Goal: Transaction & Acquisition: Purchase product/service

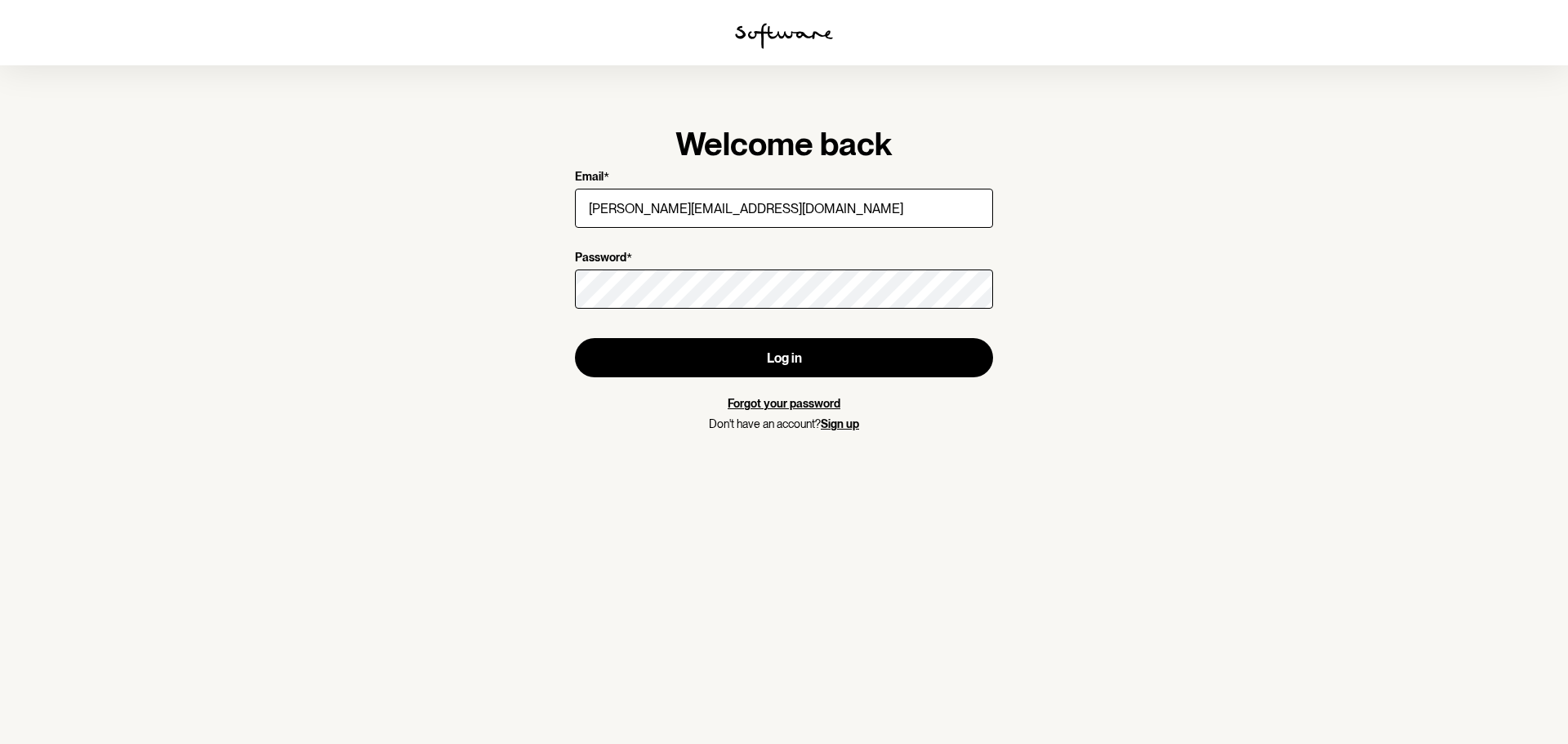
click at [543, 204] on section "Welcome back Email * [PERSON_NAME][EMAIL_ADDRESS][DOMAIN_NAME] Password * Log i…" at bounding box center [784, 372] width 1568 height 744
type input "[EMAIL_ADDRESS][DOMAIN_NAME]"
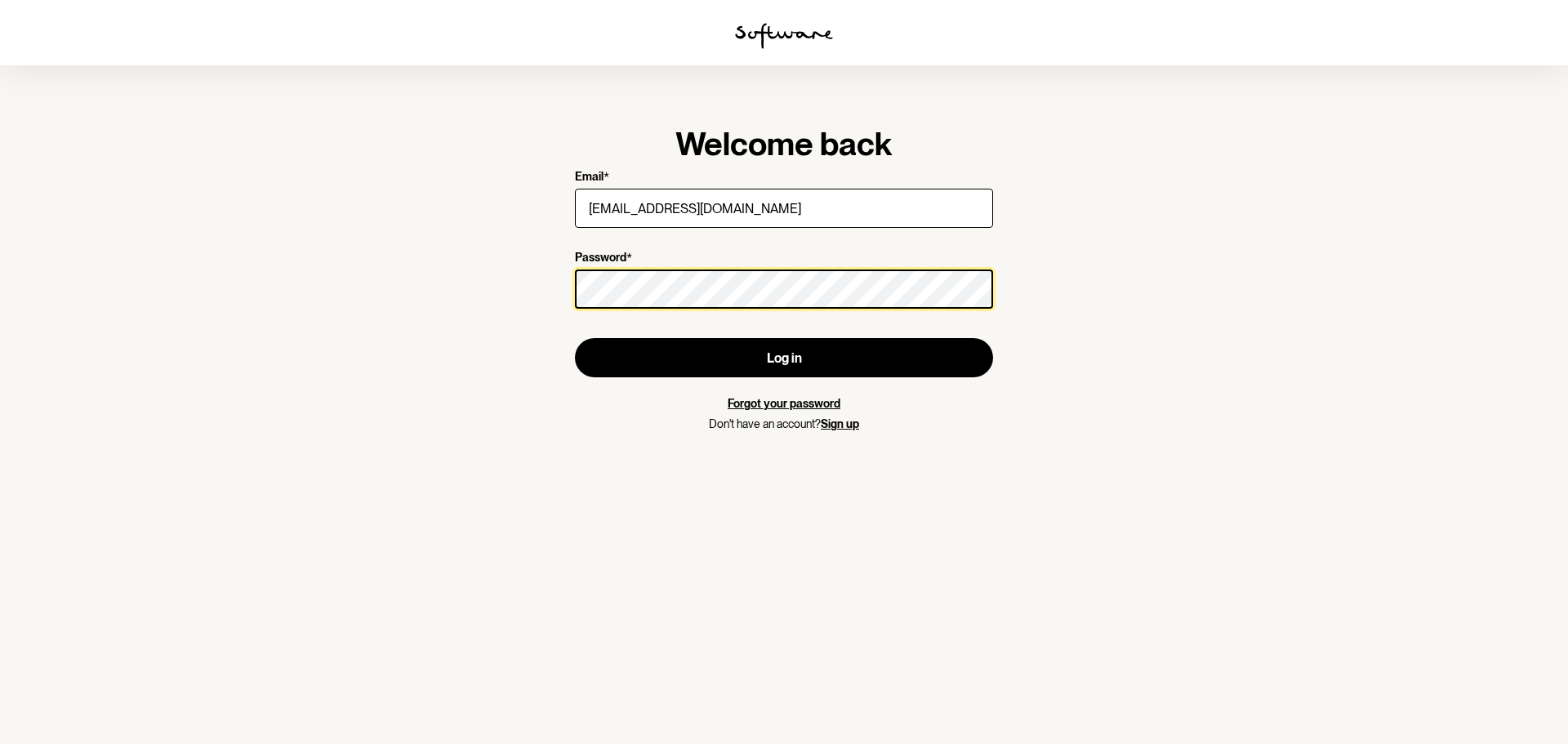
click at [575, 338] on button "Log in" at bounding box center [784, 357] width 418 height 39
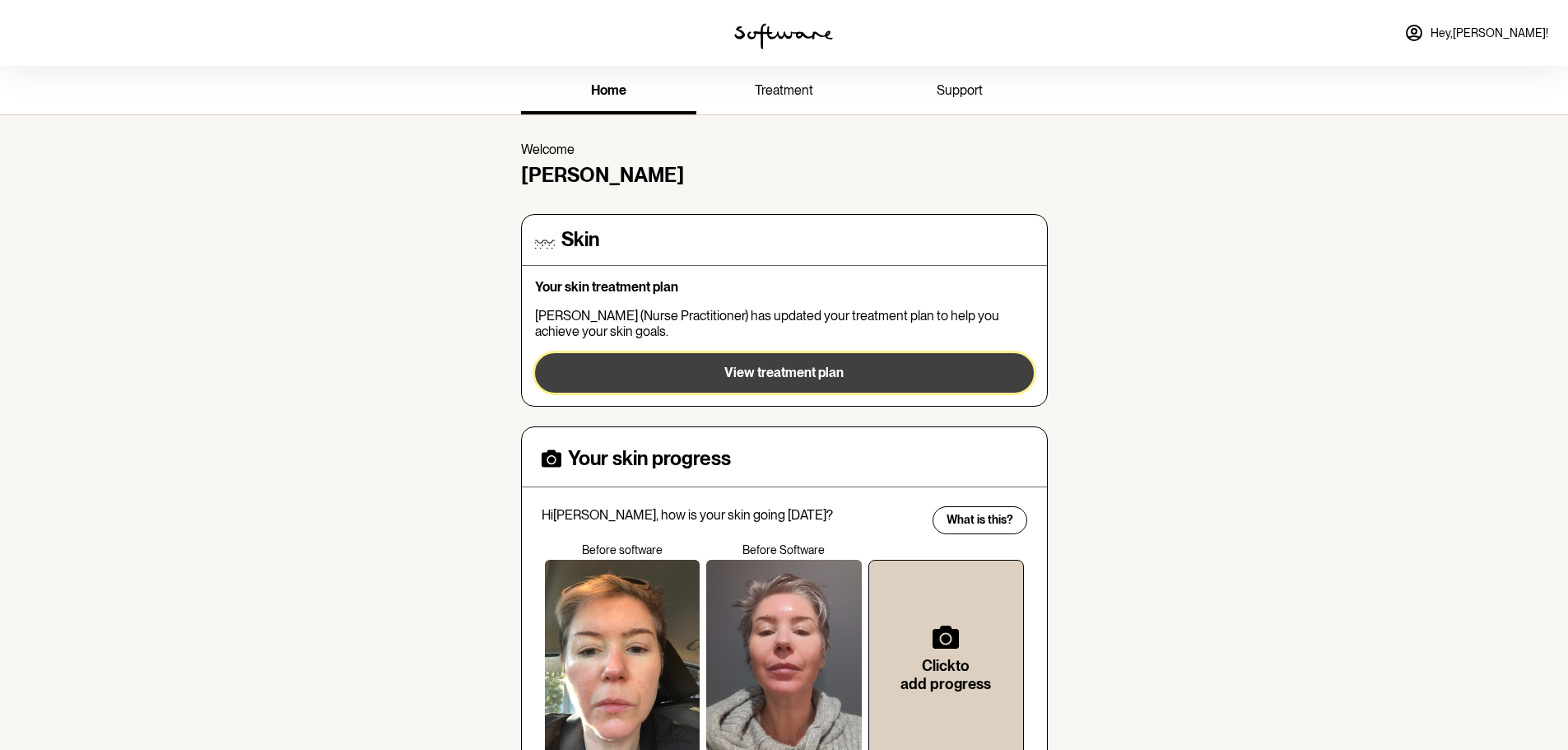
click at [771, 373] on span "View treatment plan" at bounding box center [784, 372] width 120 height 16
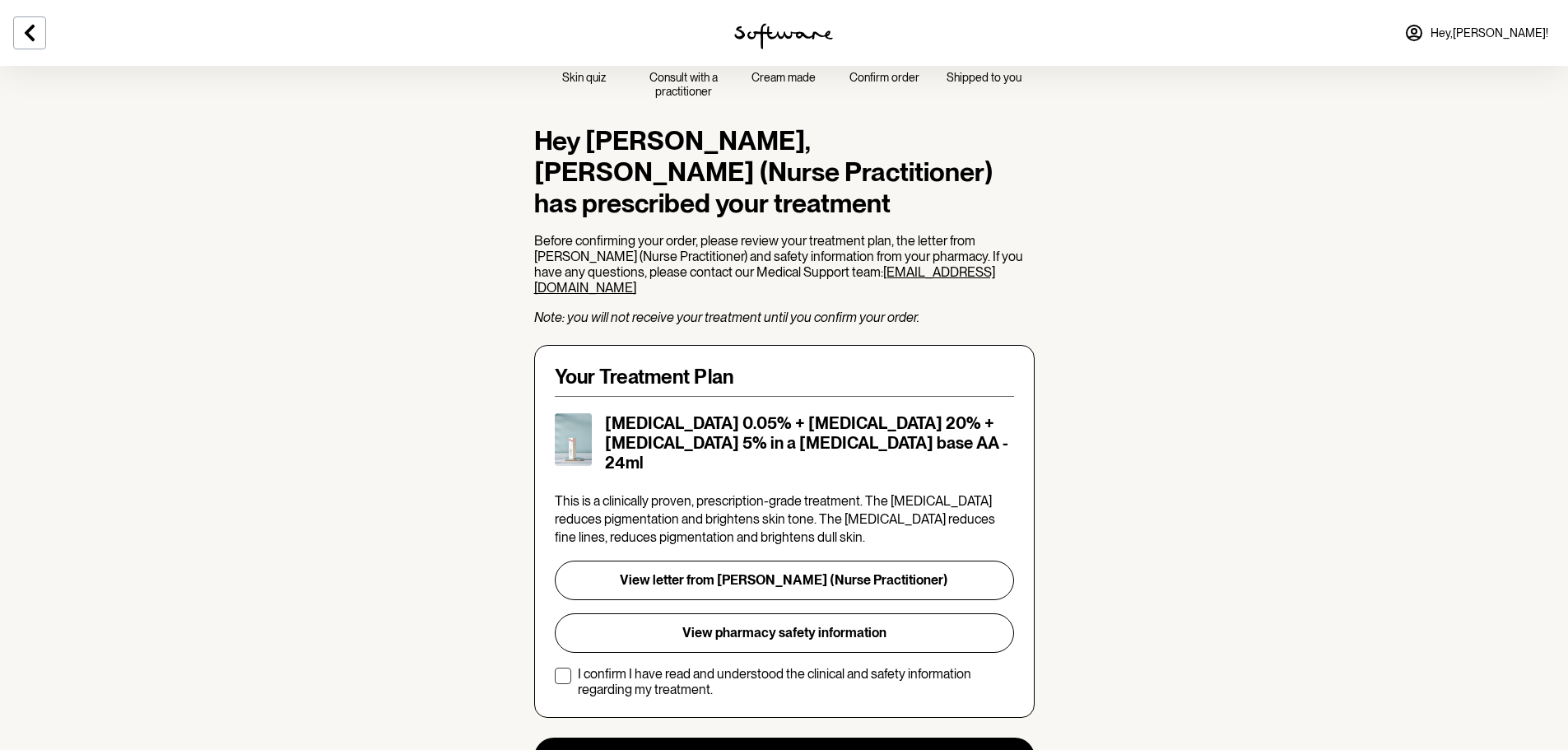
scroll to position [165, 0]
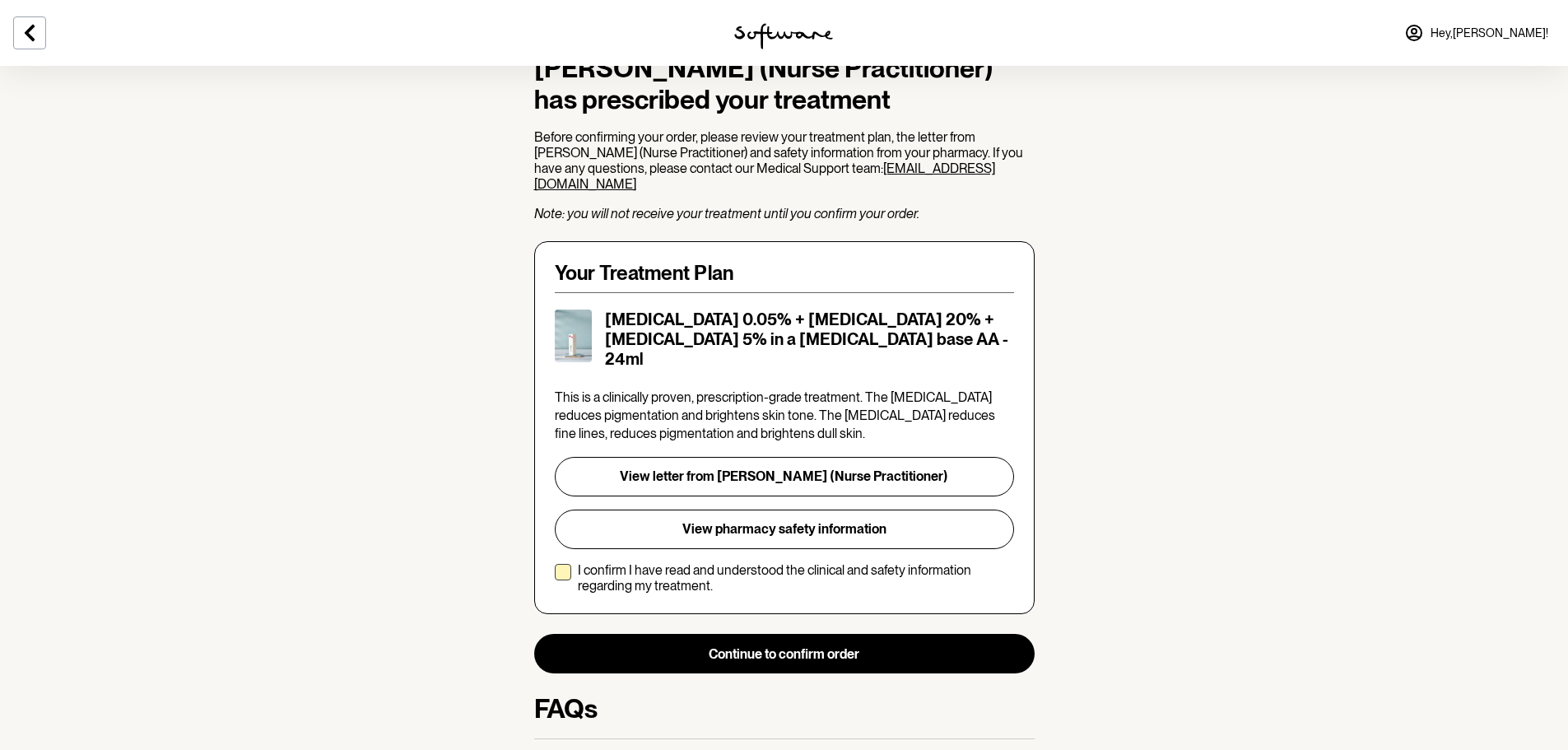
click at [562, 564] on span at bounding box center [563, 572] width 16 height 16
click at [555, 578] on input "I confirm I have read and understood the clinical and safety information regard…" at bounding box center [554, 578] width 1 height 1
checkbox input "true"
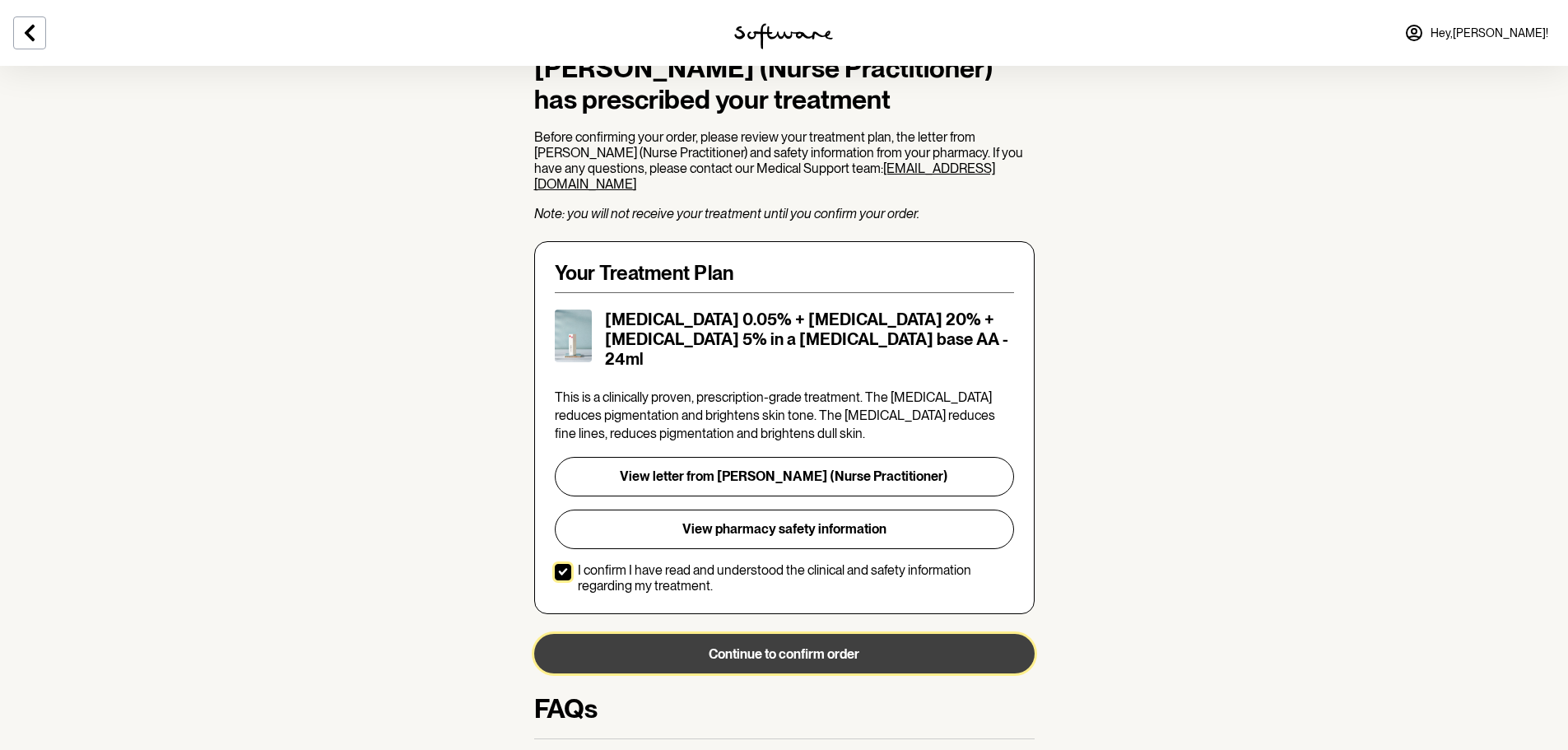
click at [668, 634] on button "Continue to confirm order" at bounding box center [784, 654] width 500 height 40
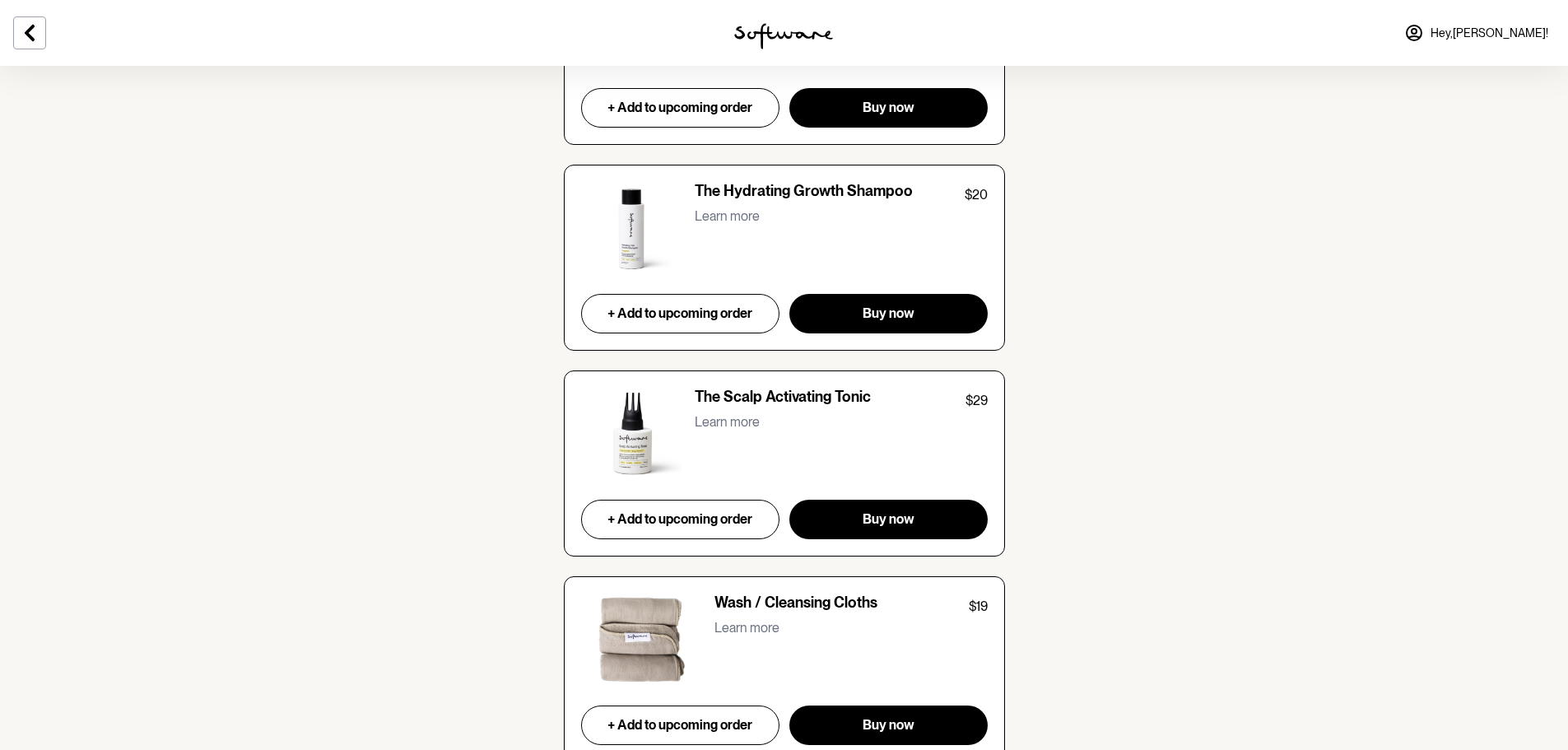
scroll to position [6532, 0]
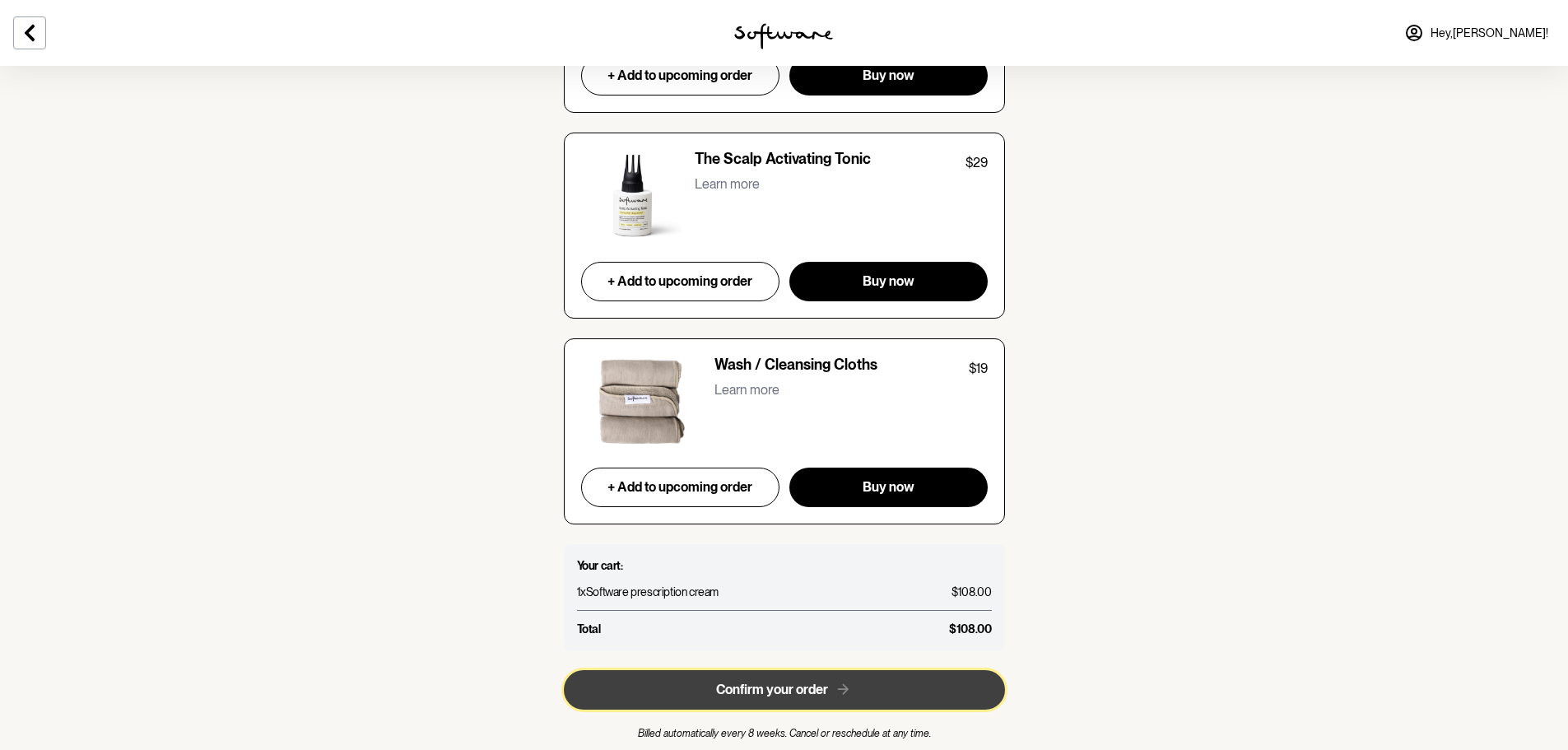
click at [744, 682] on span "Confirm your order" at bounding box center [772, 689] width 112 height 16
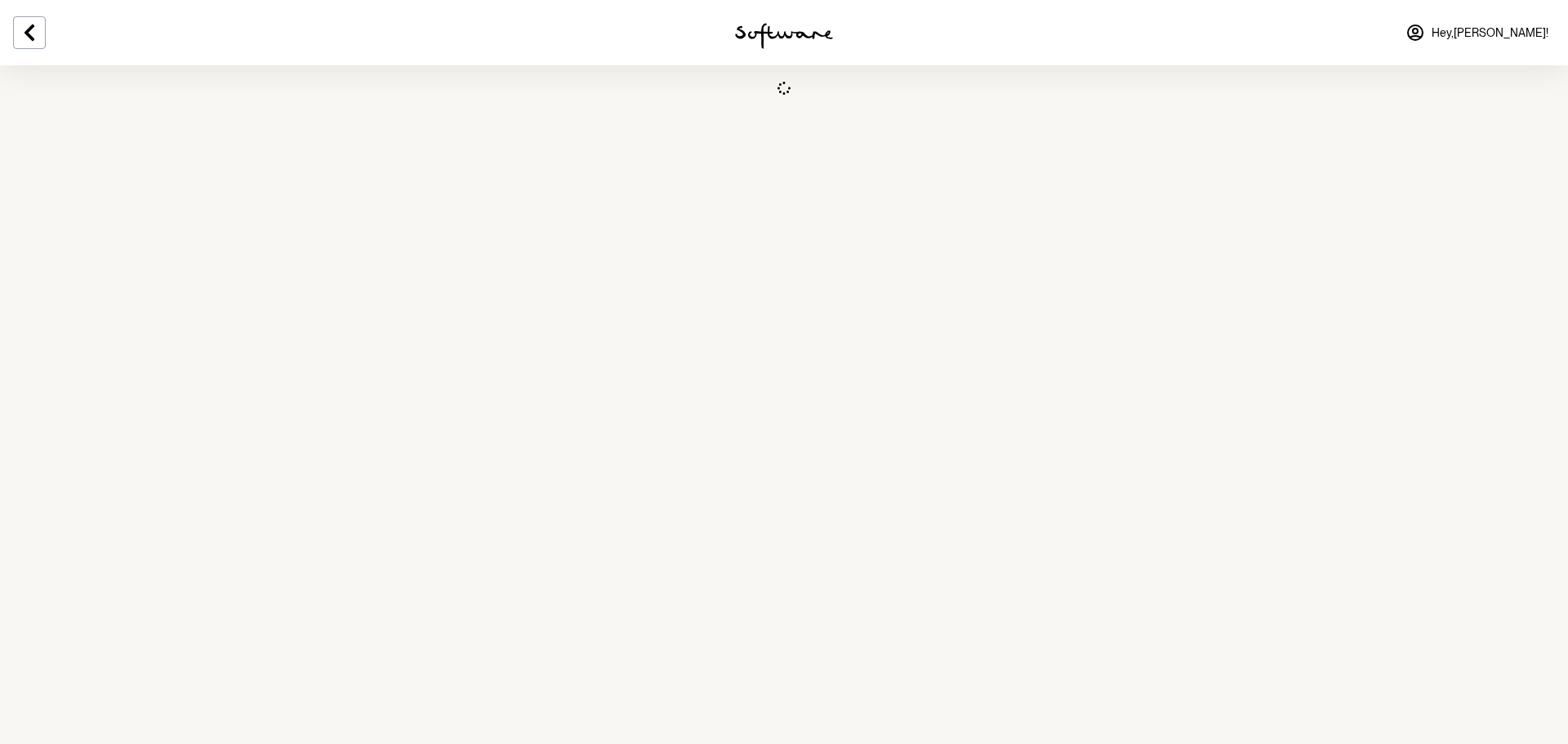
select select "VIC"
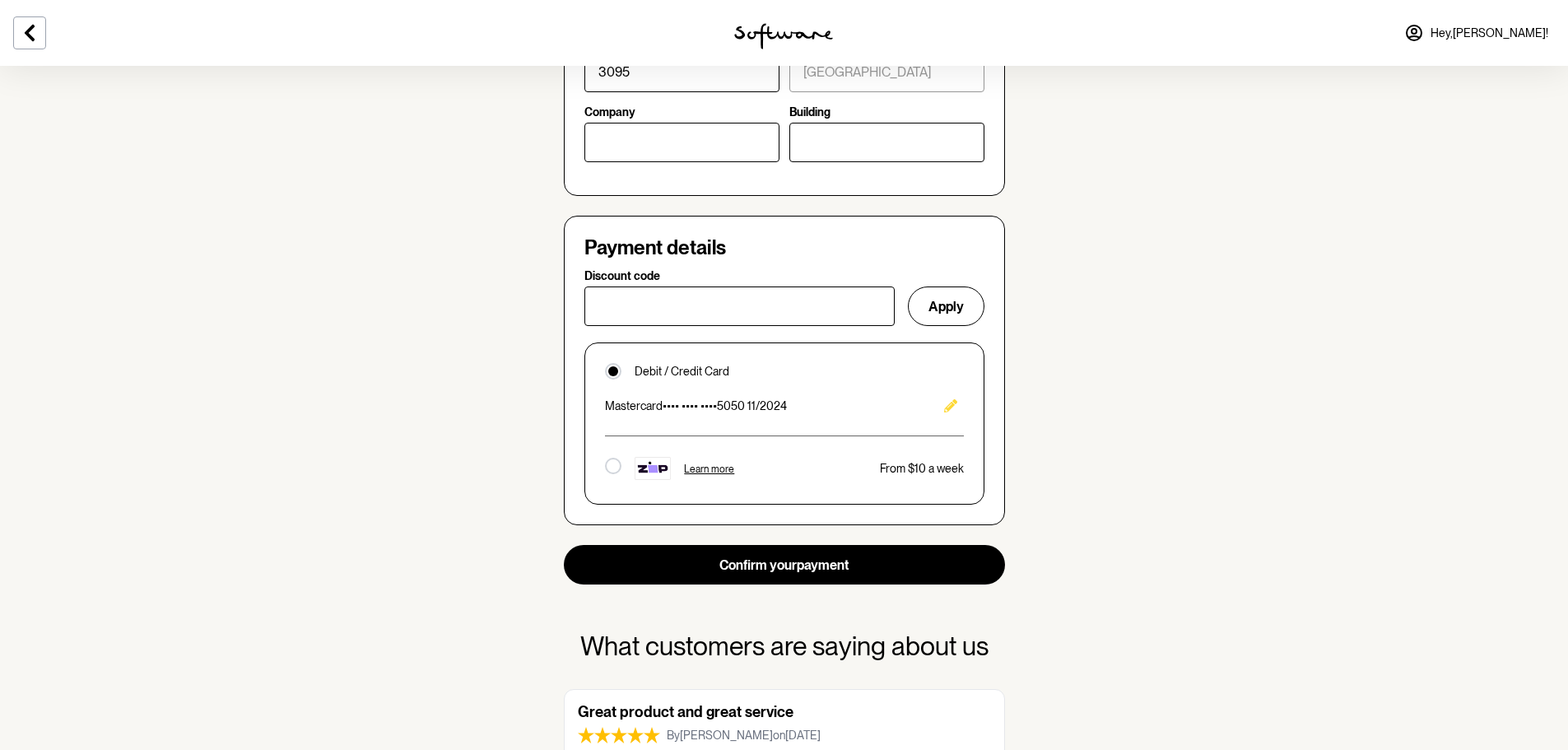
scroll to position [987, 0]
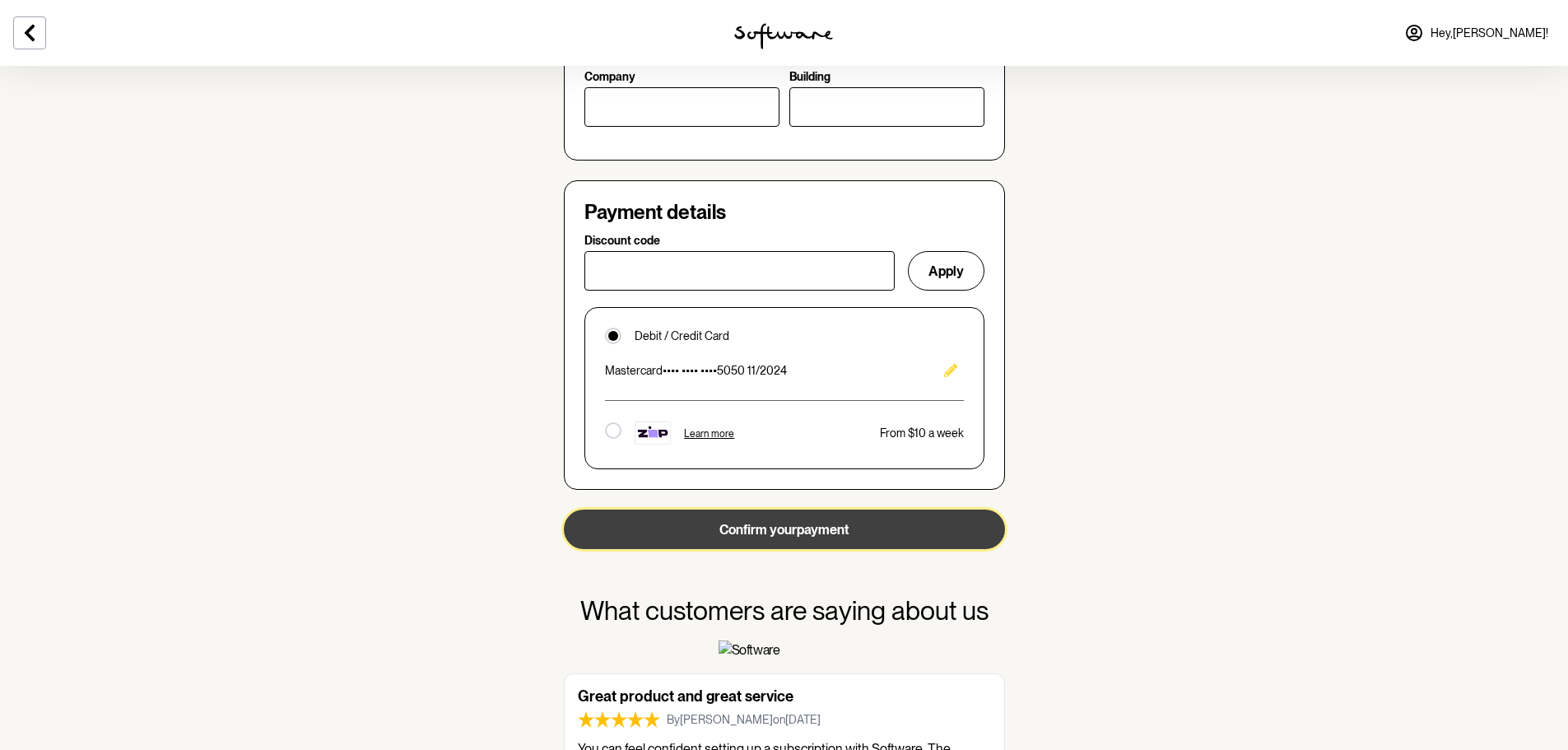
click at [866, 526] on button "Confirm your payment" at bounding box center [784, 529] width 441 height 40
